Goal: Task Accomplishment & Management: Use online tool/utility

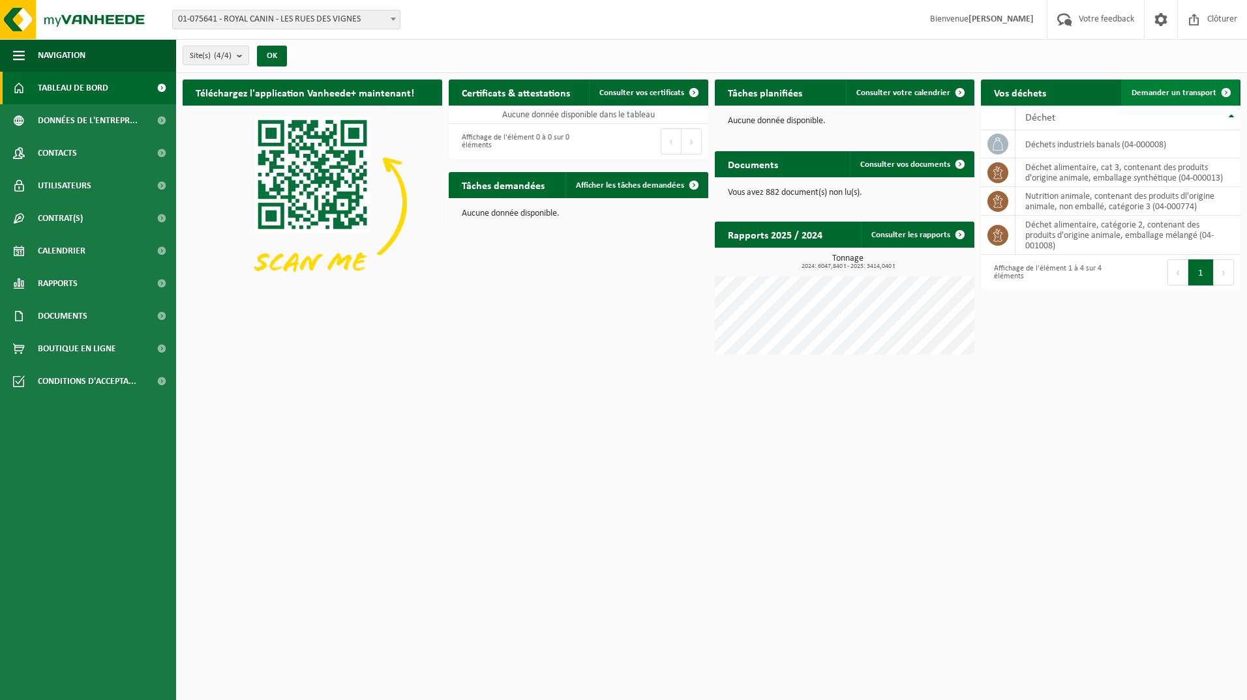
click at [1181, 91] on span "Demander un transport" at bounding box center [1174, 93] width 85 height 8
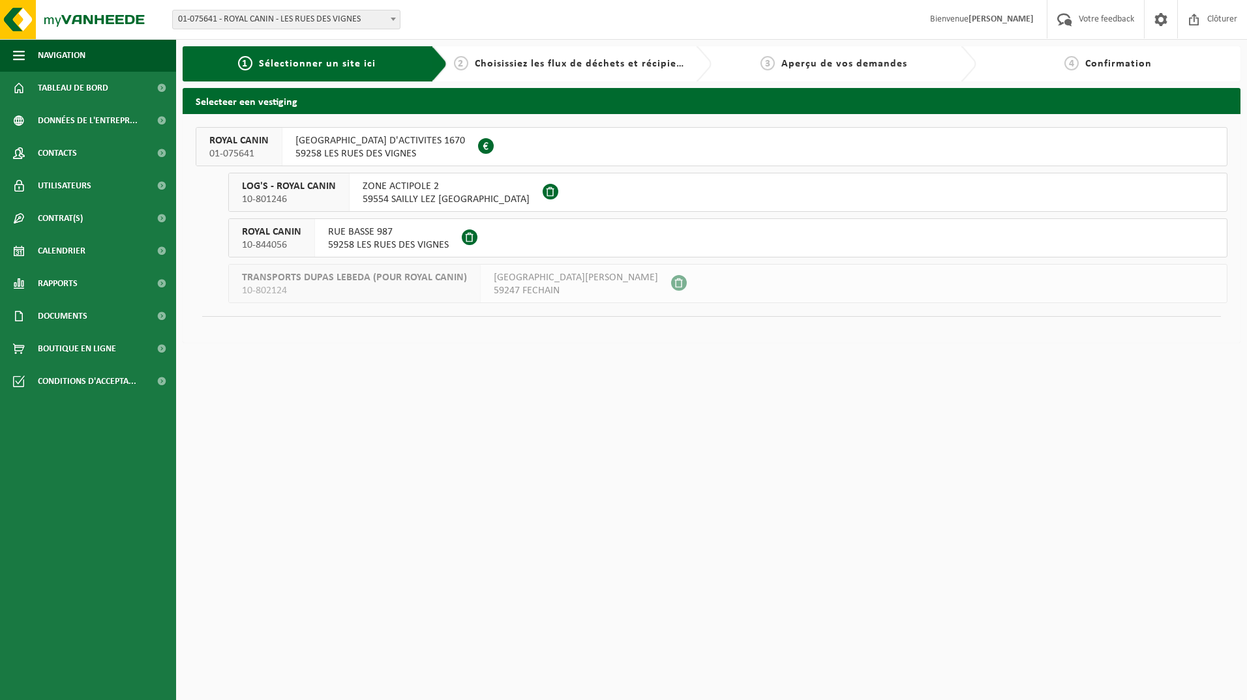
click at [383, 136] on span "RUE HAUTE ZONE D'ACTIVITES 1670" at bounding box center [380, 140] width 170 height 13
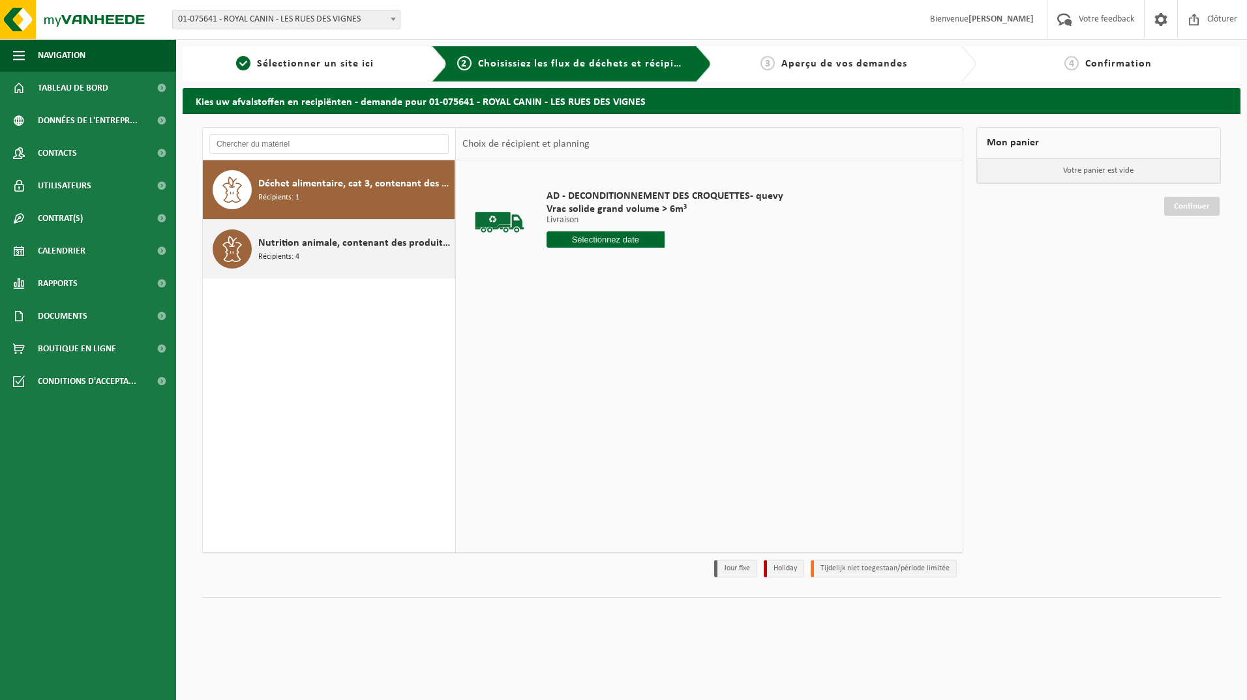
click at [373, 242] on span "Nutrition animale, contenant des produits dl'origine animale, non emballé, caté…" at bounding box center [354, 243] width 193 height 16
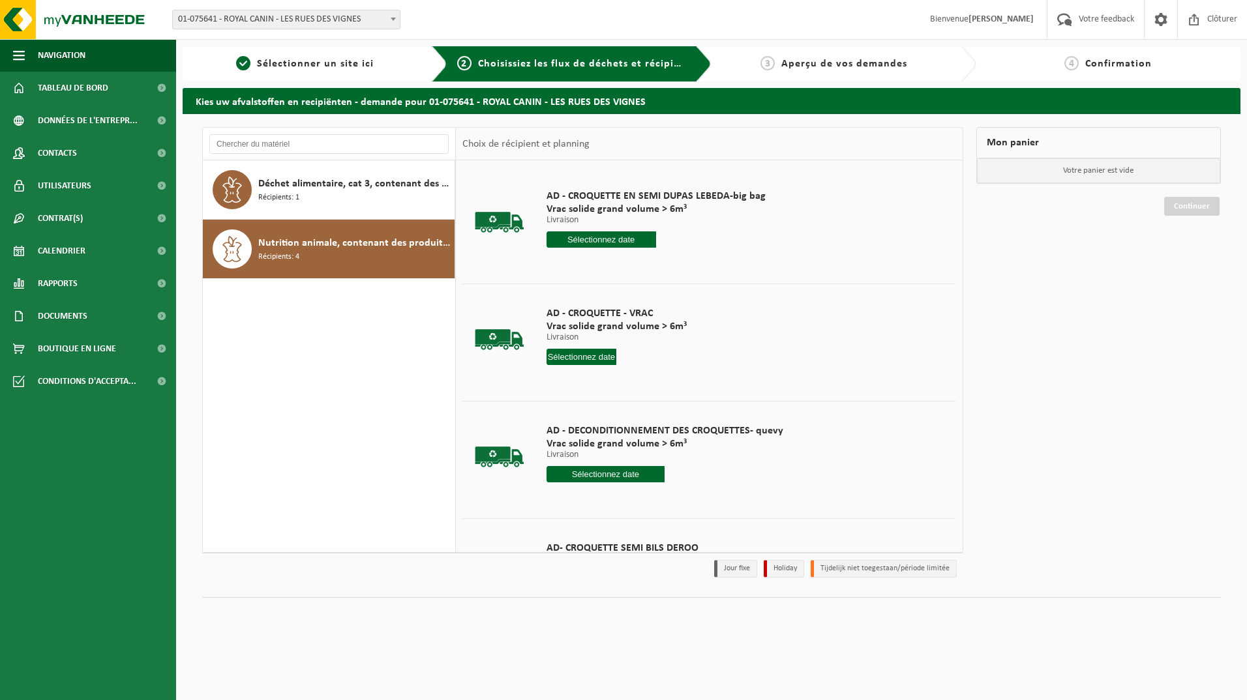
click at [591, 352] on input "text" at bounding box center [582, 357] width 70 height 16
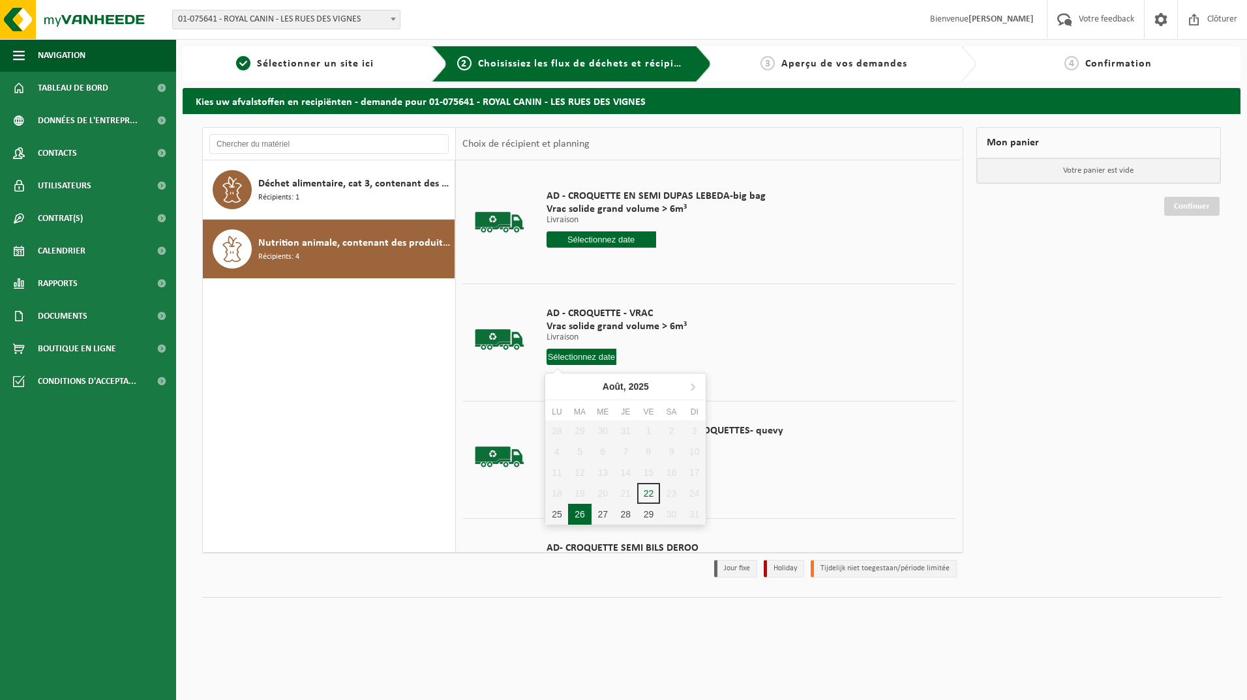
click at [584, 519] on div "26" at bounding box center [579, 514] width 23 height 21
type input "à partir de 2025-08-26"
type input "2025-08-26"
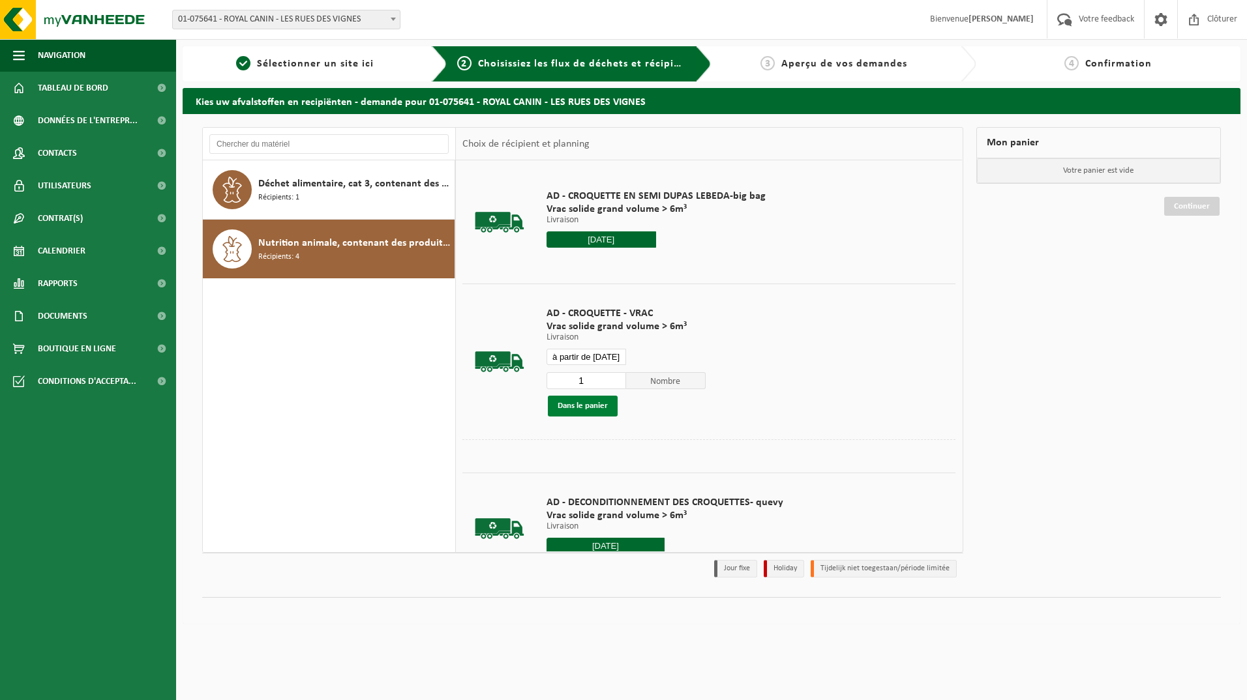
click at [591, 402] on button "Dans le panier" at bounding box center [583, 406] width 70 height 21
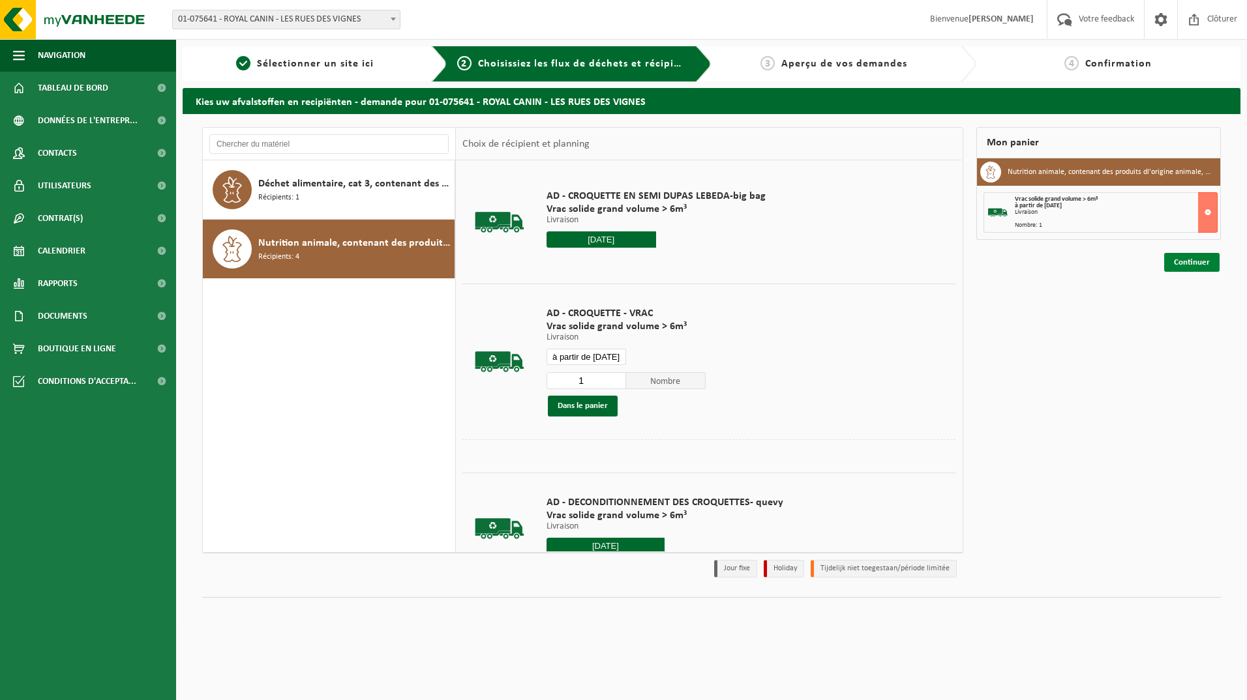
click at [1185, 261] on link "Continuer" at bounding box center [1191, 262] width 55 height 19
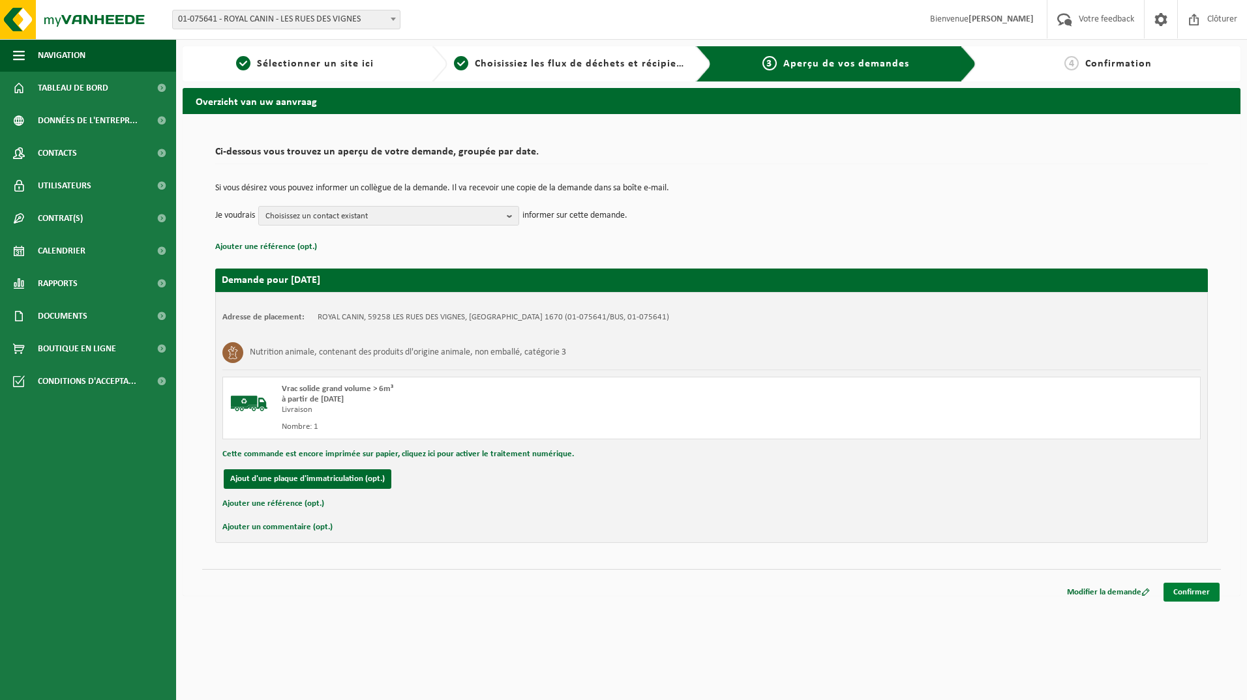
click at [1200, 587] on link "Confirmer" at bounding box center [1192, 592] width 56 height 19
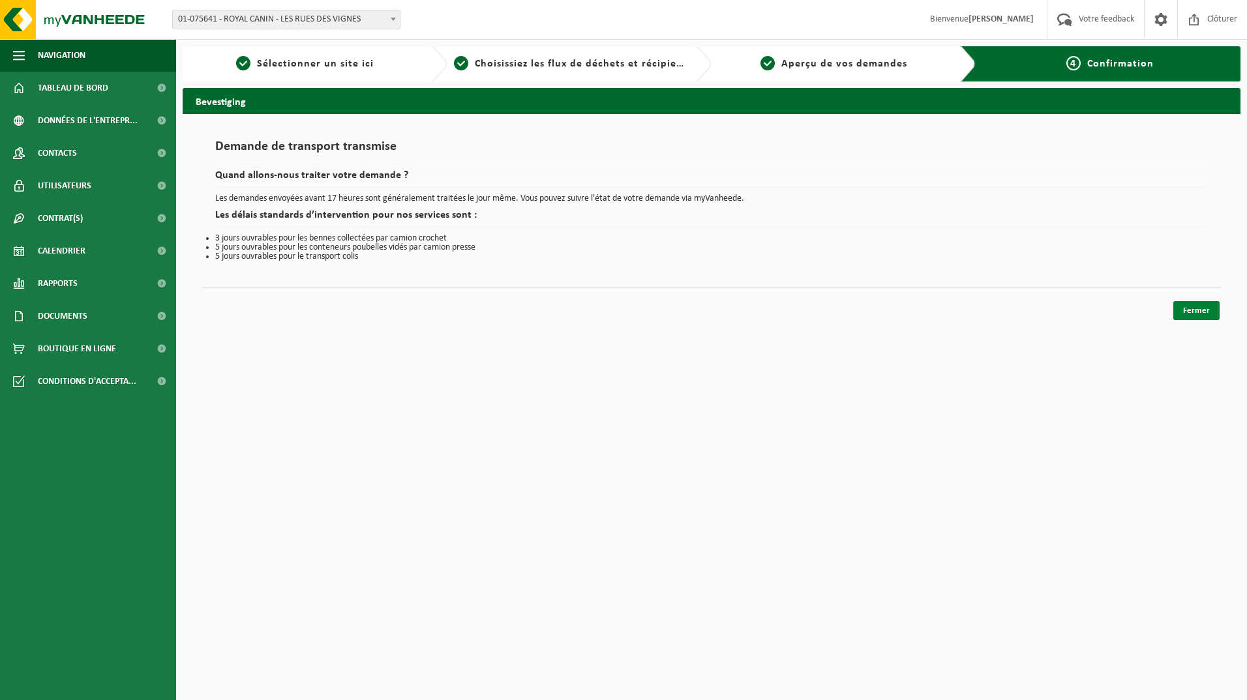
click at [1194, 308] on link "Fermer" at bounding box center [1196, 310] width 46 height 19
